Goal: Task Accomplishment & Management: Use online tool/utility

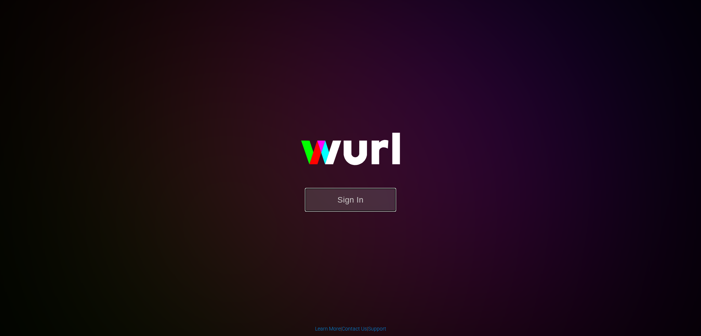
click at [351, 203] on button "Sign In" at bounding box center [350, 200] width 91 height 24
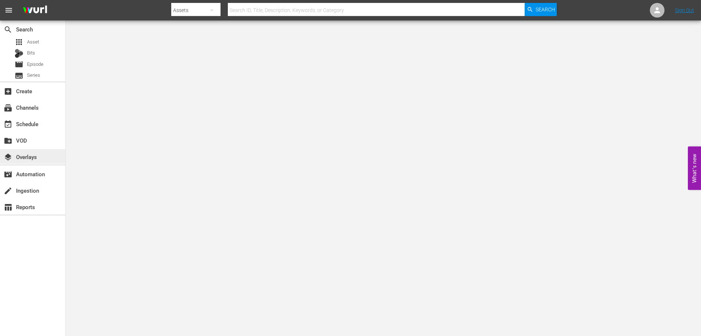
click at [34, 159] on div "layers Overlays" at bounding box center [20, 155] width 41 height 7
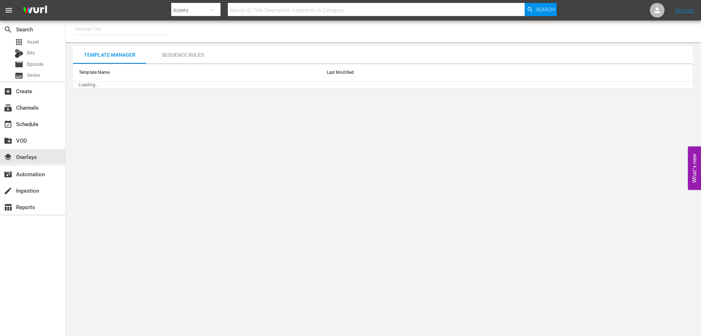
click at [117, 30] on input "text" at bounding box center [120, 29] width 93 height 18
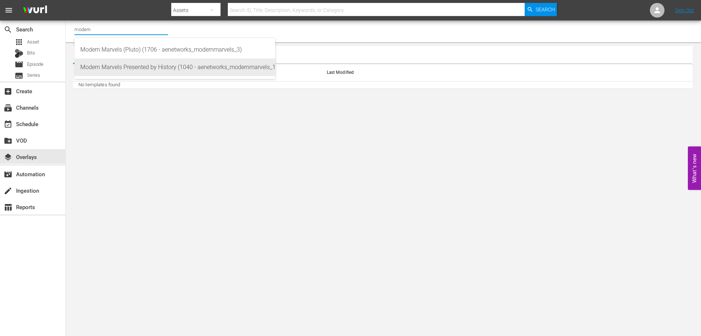
click at [137, 67] on div "Modern Marvels Presented by History (1040 - aenetworks_modernmarvels_1)" at bounding box center [174, 67] width 189 height 18
type input "Modern Marvels Presented by History (1040 - aenetworks_modernmarvels_1)"
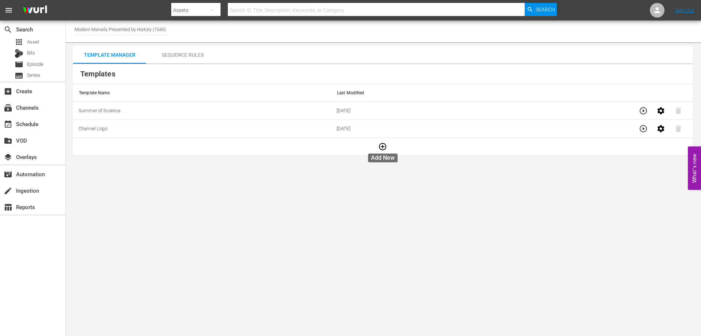
click at [383, 152] on button "button" at bounding box center [383, 147] width 18 height 18
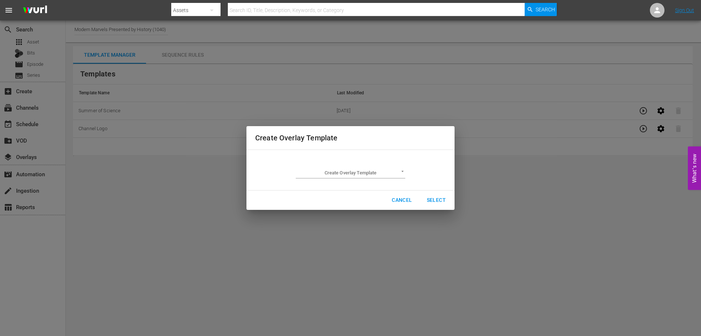
click at [365, 172] on body "menu Search By Assets Search ID, Title, Description, Keywords, or Category Sear…" at bounding box center [350, 168] width 701 height 336
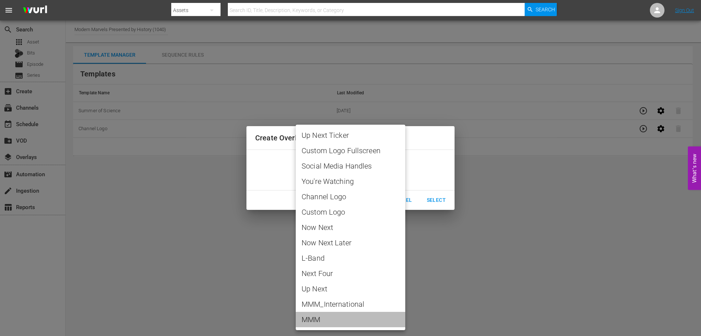
click at [371, 318] on span "MMM" at bounding box center [351, 319] width 98 height 11
type input "MMM"
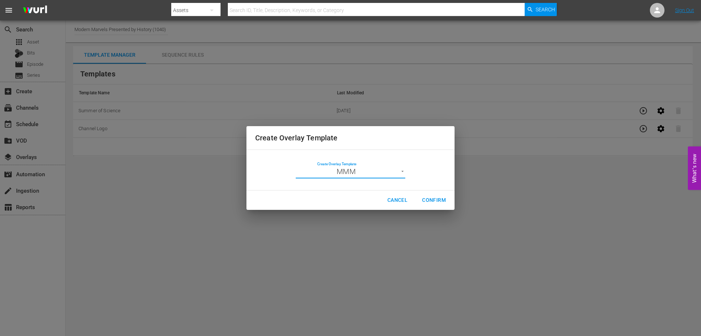
click at [440, 199] on span "Confirm" at bounding box center [434, 199] width 24 height 9
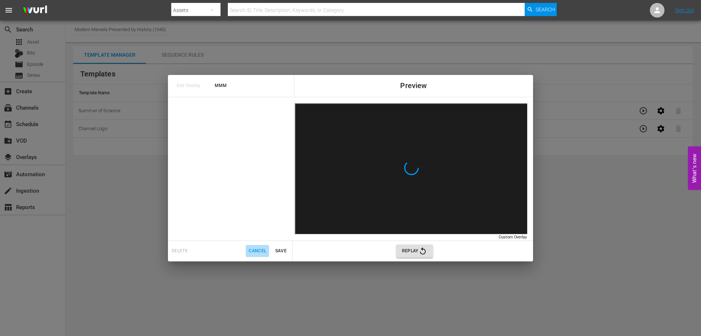
click at [253, 252] on span "Cancel" at bounding box center [258, 251] width 18 height 8
